Goal: Information Seeking & Learning: Learn about a topic

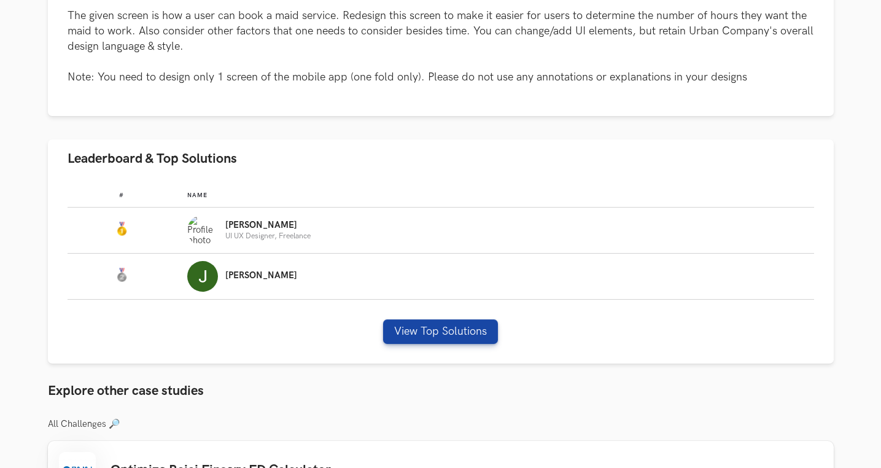
scroll to position [269, 0]
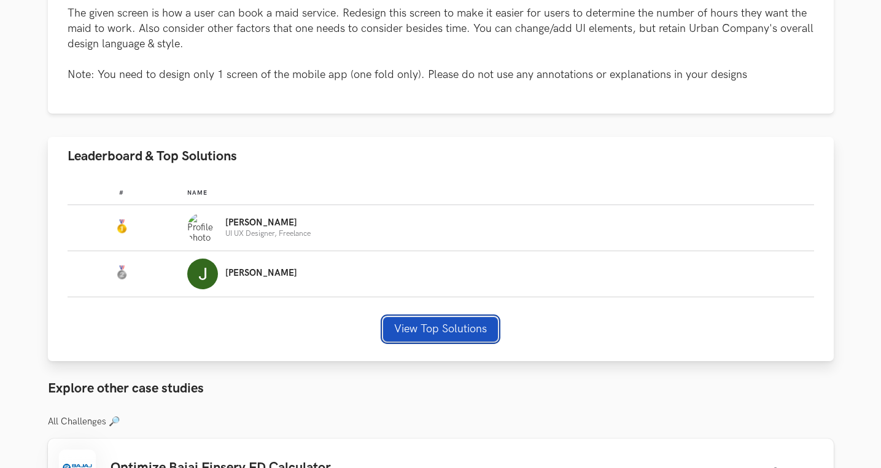
click at [471, 321] on button "View Top Solutions" at bounding box center [440, 329] width 115 height 25
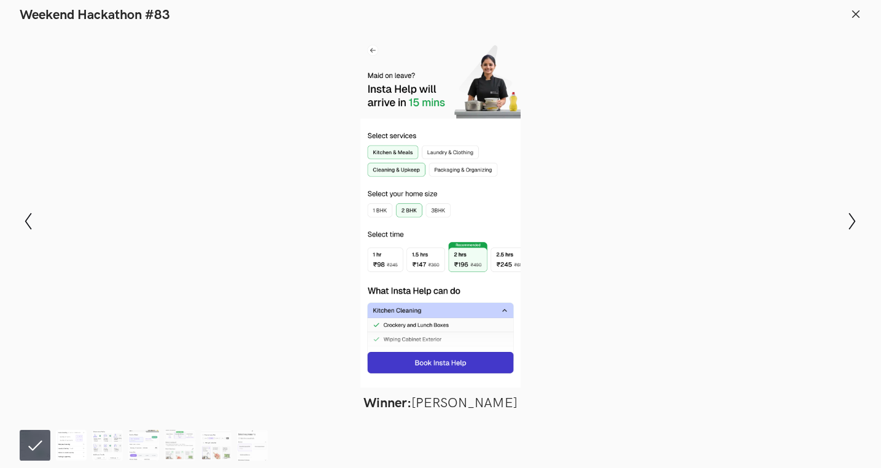
click at [69, 447] on img at bounding box center [71, 445] width 31 height 31
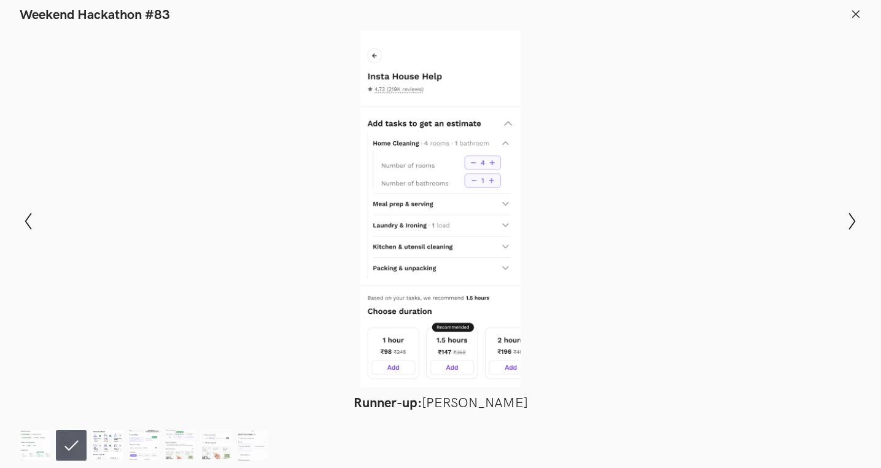
click at [98, 452] on img at bounding box center [107, 445] width 31 height 31
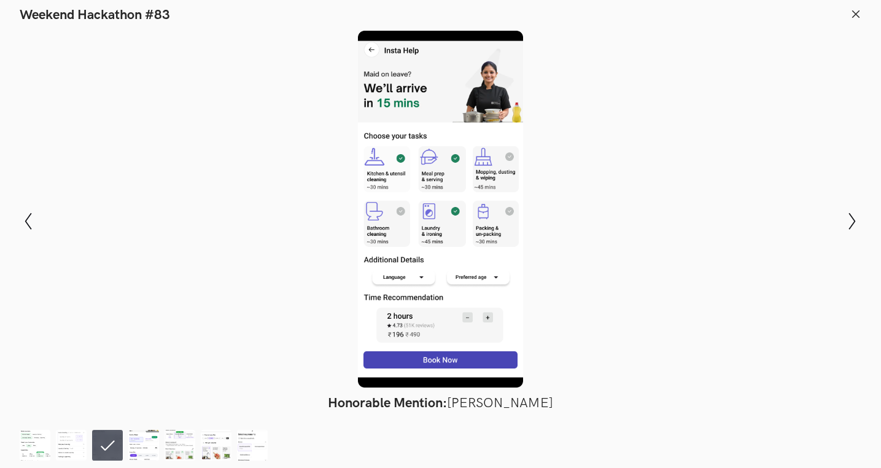
click at [856, 14] on line at bounding box center [856, 13] width 7 height 7
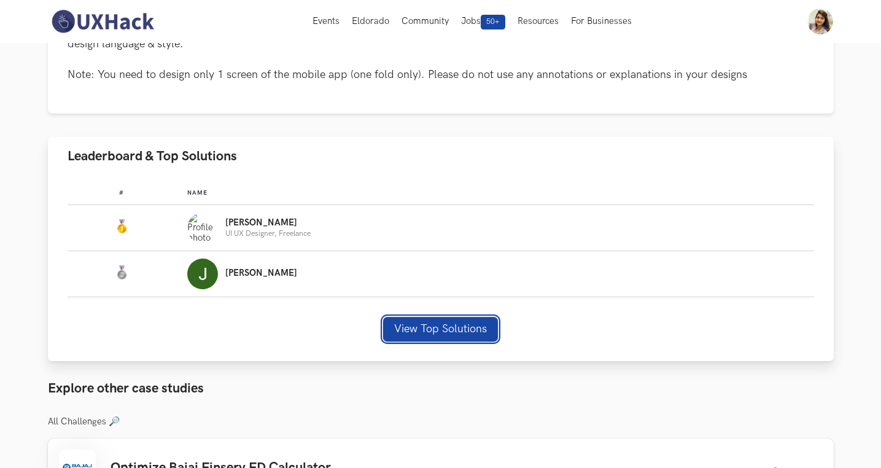
scroll to position [0, 0]
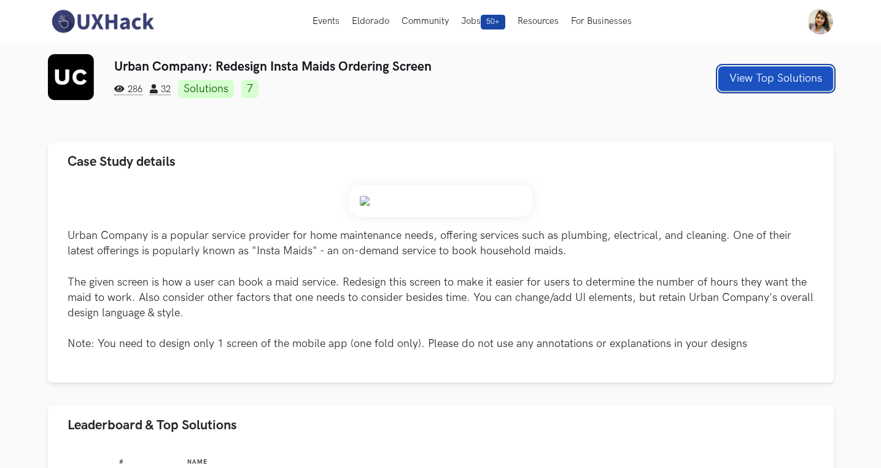
click at [741, 83] on button "View Top Solutions" at bounding box center [776, 78] width 115 height 25
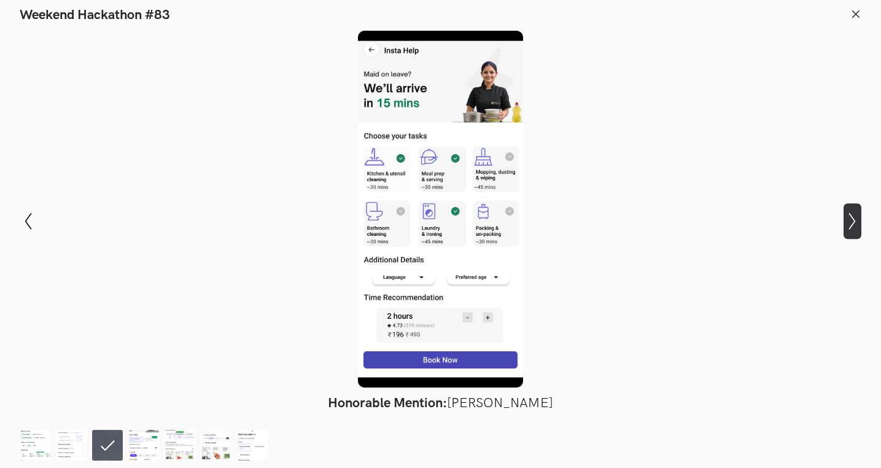
click at [849, 225] on icon "Show next slide" at bounding box center [853, 222] width 18 height 18
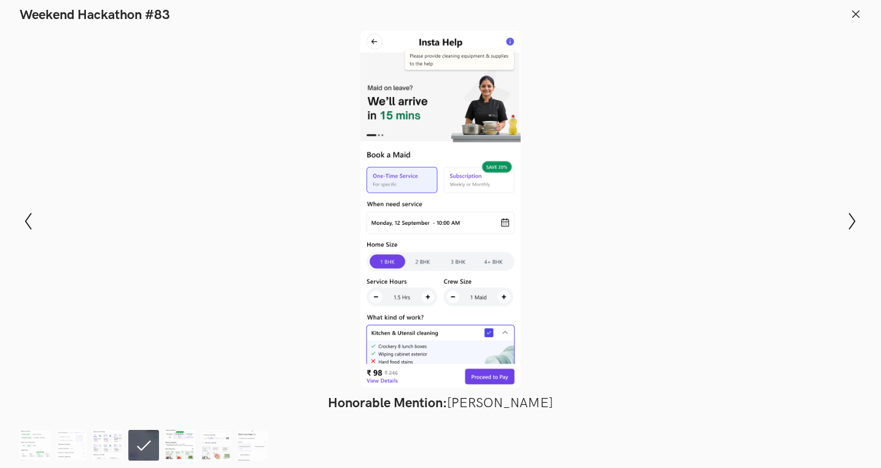
click at [189, 439] on img at bounding box center [180, 445] width 31 height 31
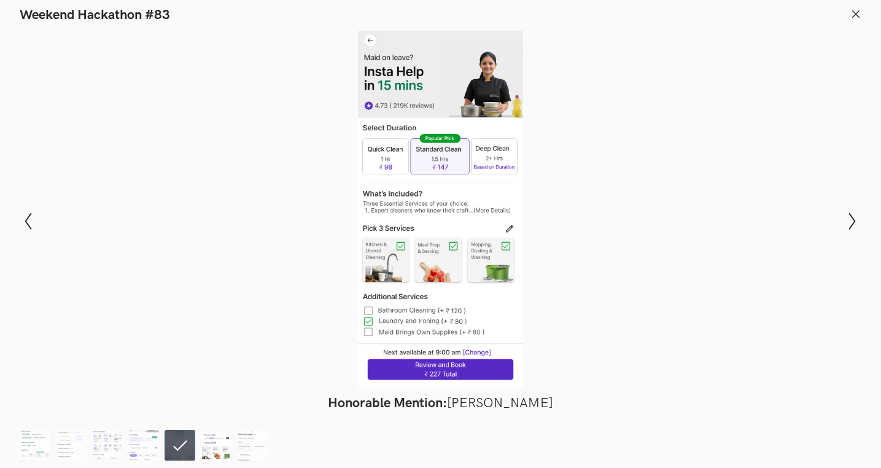
click at [208, 444] on img at bounding box center [216, 445] width 31 height 31
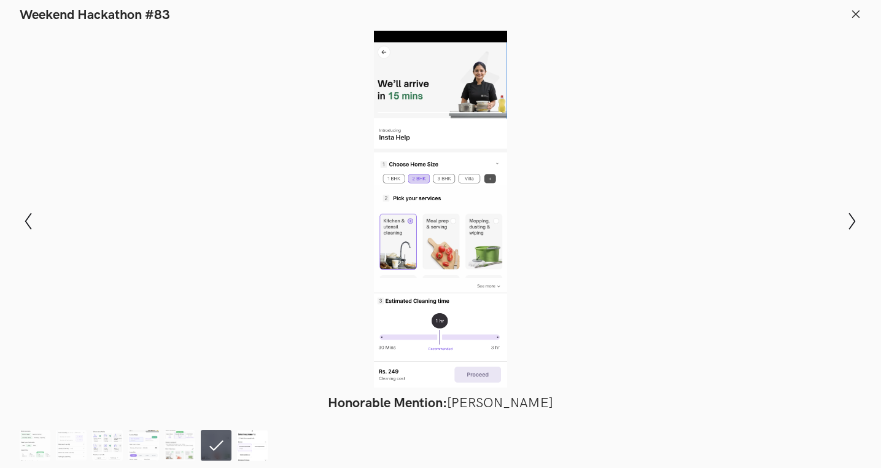
click at [245, 440] on img at bounding box center [252, 445] width 31 height 31
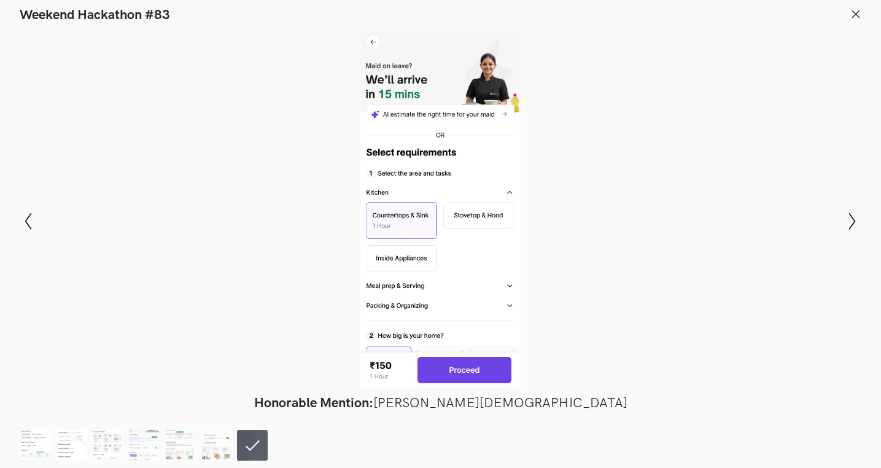
click at [66, 448] on img at bounding box center [71, 445] width 31 height 31
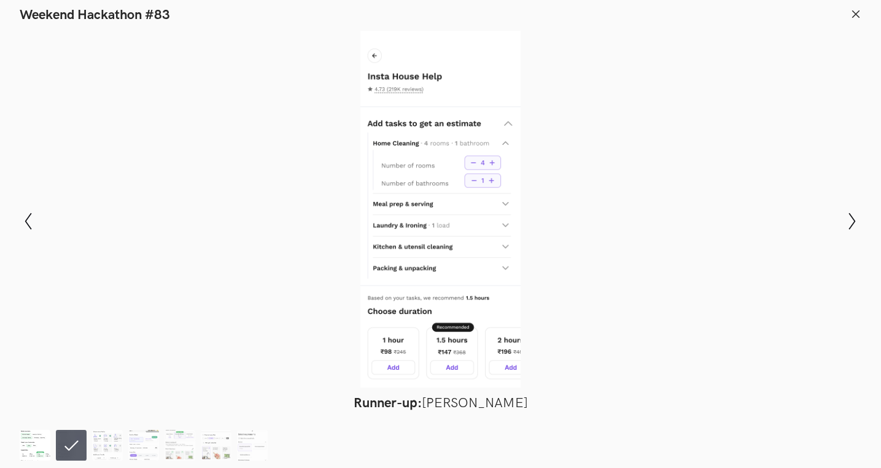
click at [27, 445] on img at bounding box center [35, 445] width 31 height 31
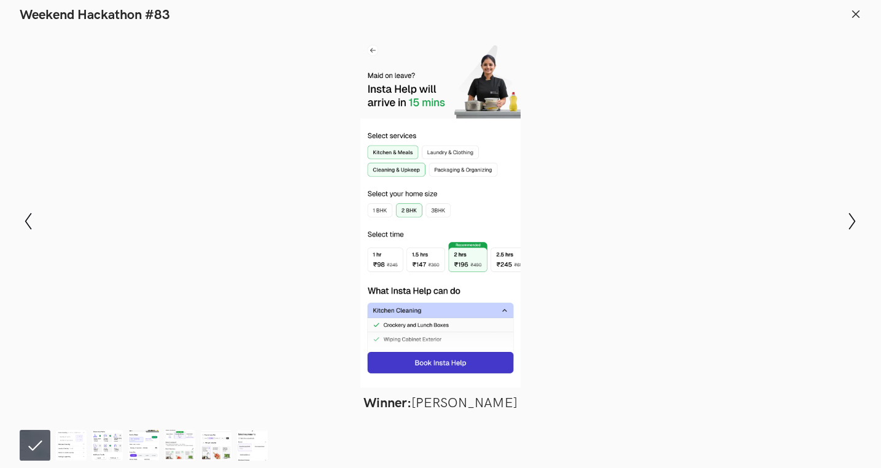
click at [854, 17] on icon at bounding box center [856, 14] width 11 height 11
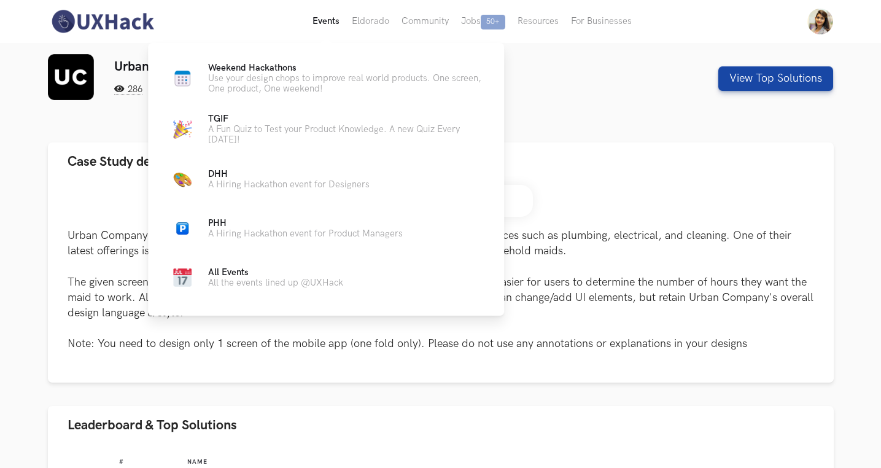
click at [317, 29] on button "Events Live" at bounding box center [325, 21] width 39 height 43
click at [300, 68] on p "Weekend Hackathons Live" at bounding box center [346, 68] width 276 height 10
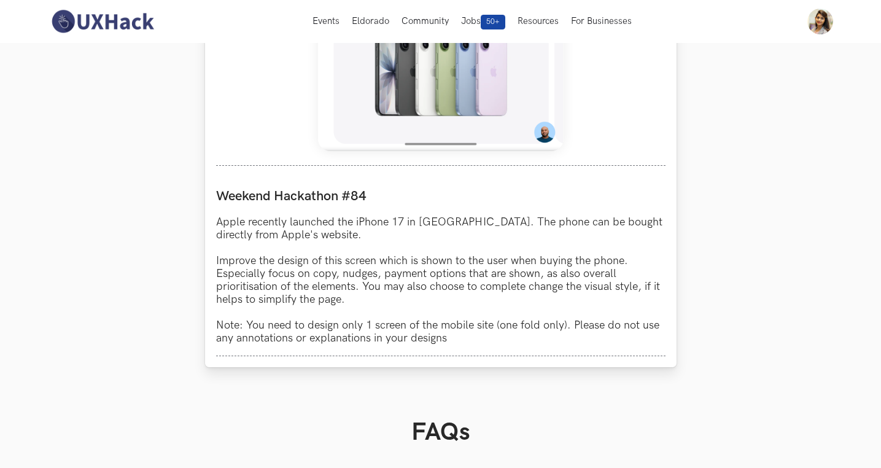
scroll to position [316, 0]
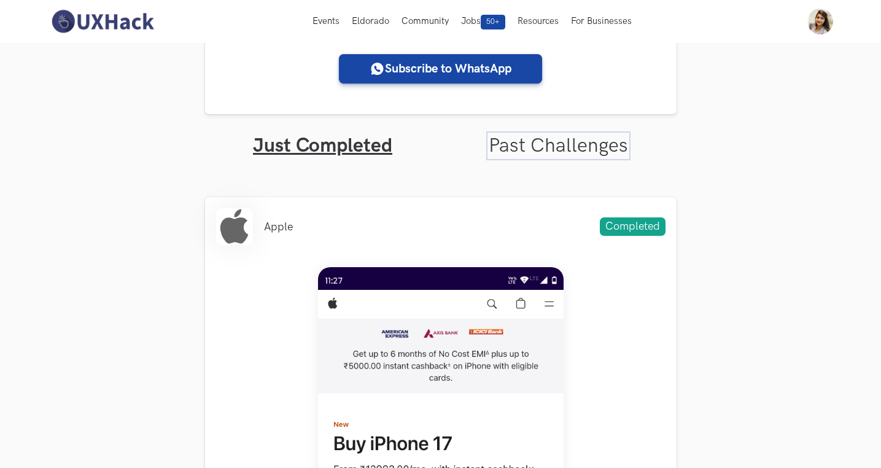
click at [540, 148] on link "Past Challenges" at bounding box center [558, 146] width 139 height 24
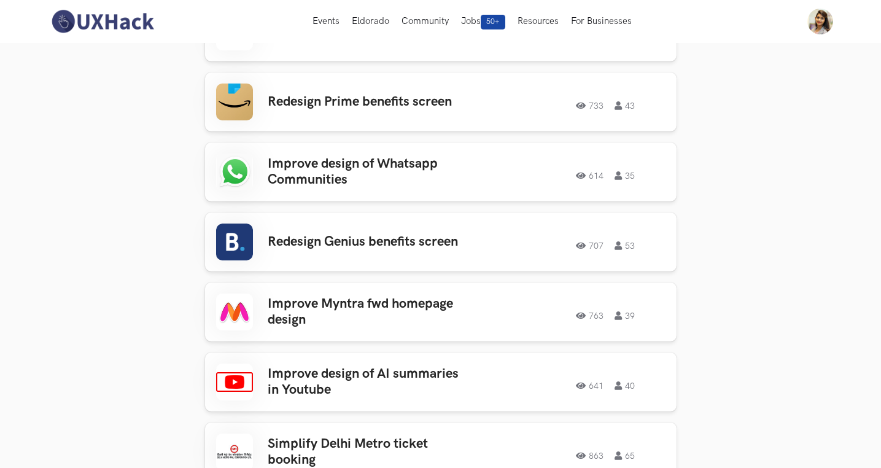
scroll to position [984, 0]
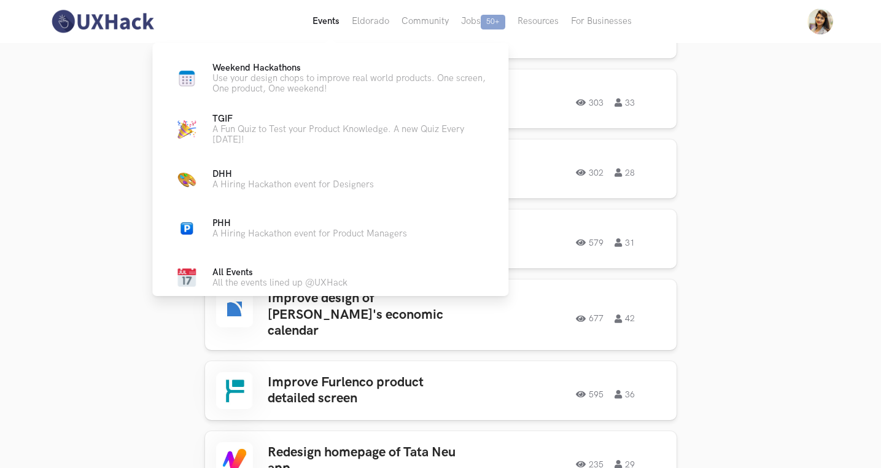
click at [330, 18] on button "Events Live" at bounding box center [325, 21] width 39 height 43
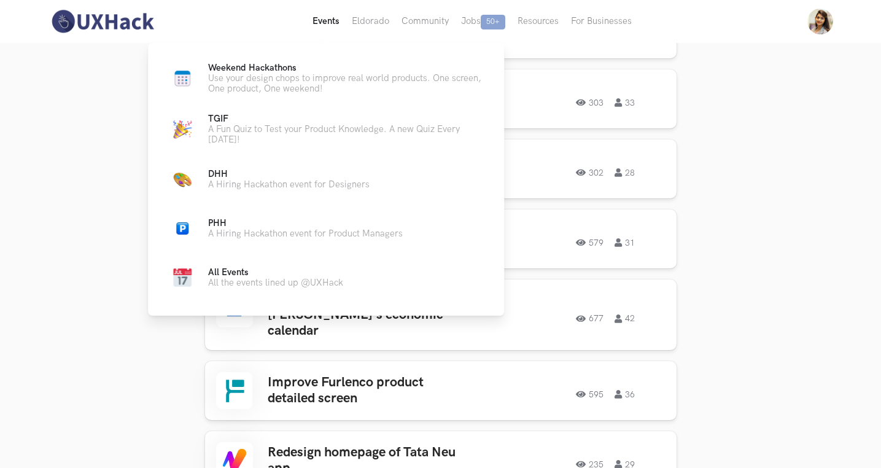
click at [318, 28] on button "Events Live" at bounding box center [325, 21] width 39 height 43
click at [286, 68] on span "Weekend Hackathons Live" at bounding box center [252, 68] width 88 height 10
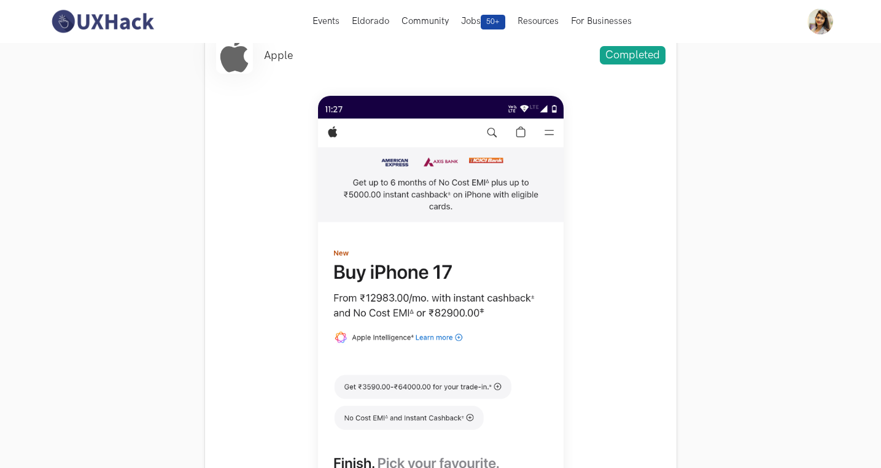
scroll to position [125, 0]
